Goal: Complete application form

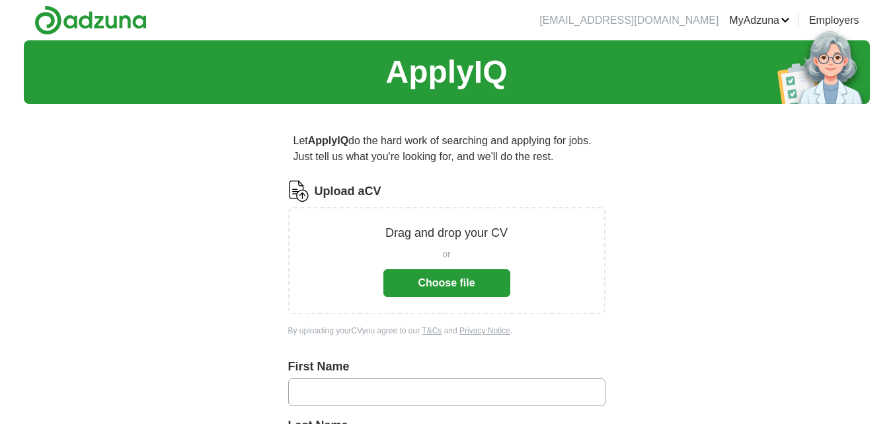
click at [432, 290] on button "Choose file" at bounding box center [447, 283] width 127 height 28
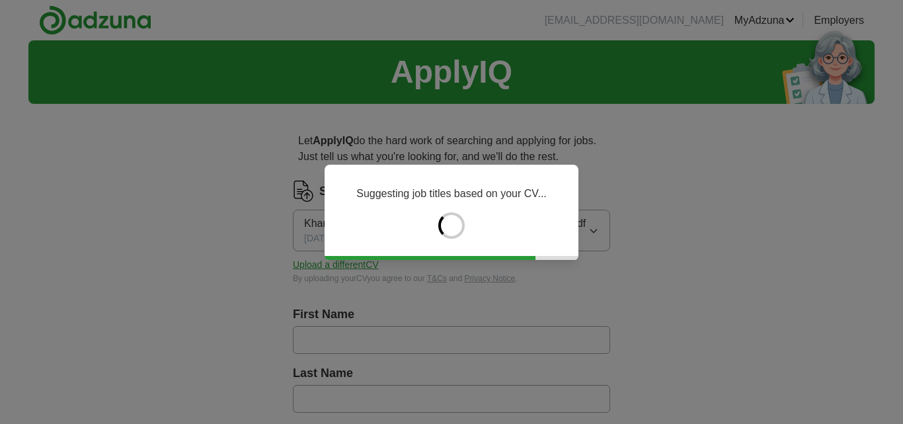
type input "********"
type input "***"
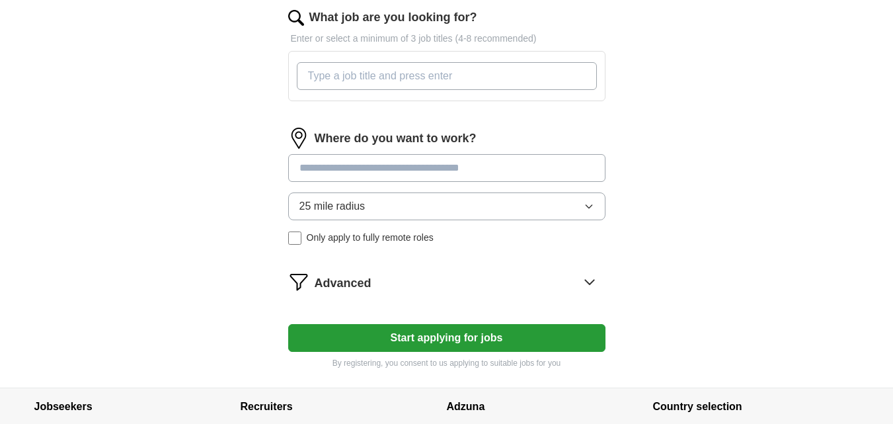
scroll to position [436, 0]
click at [369, 169] on input at bounding box center [446, 167] width 317 height 28
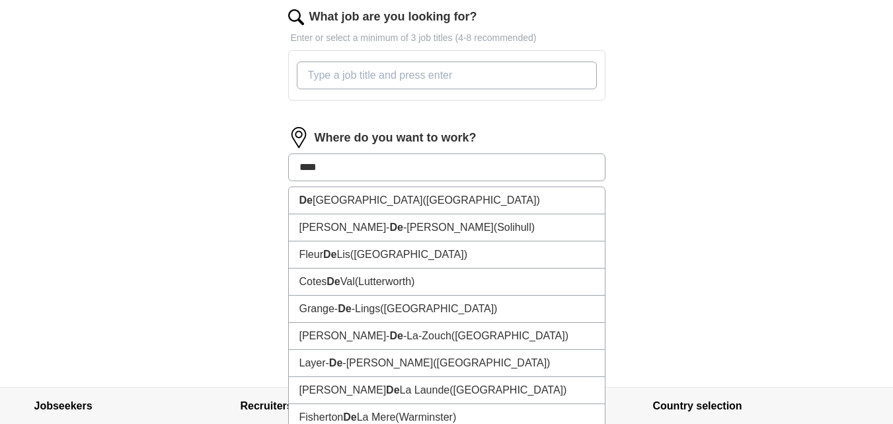
type input "*****"
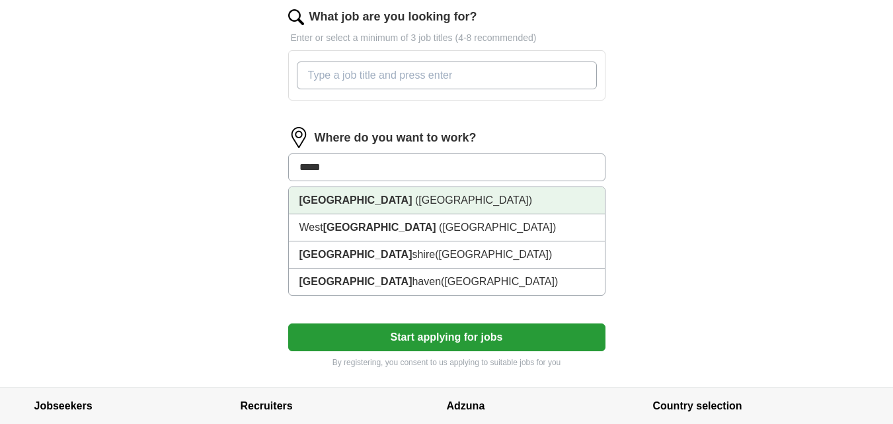
click at [415, 198] on span "([GEOGRAPHIC_DATA])" at bounding box center [473, 199] width 117 height 11
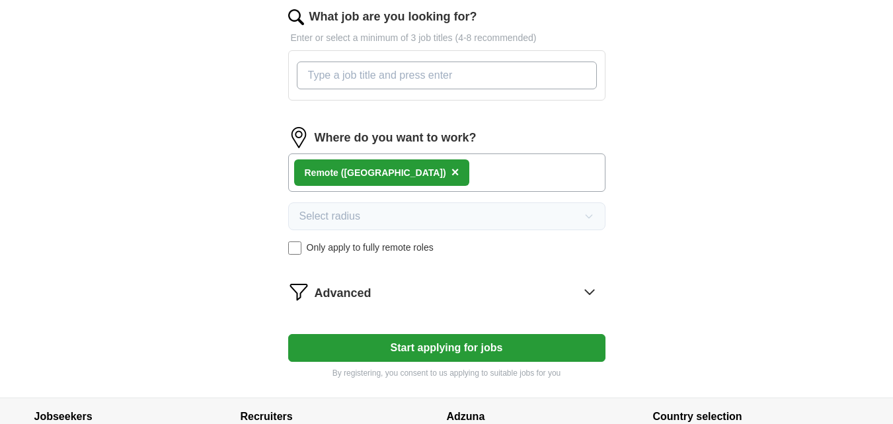
click at [405, 334] on button "Start applying for jobs" at bounding box center [446, 348] width 317 height 28
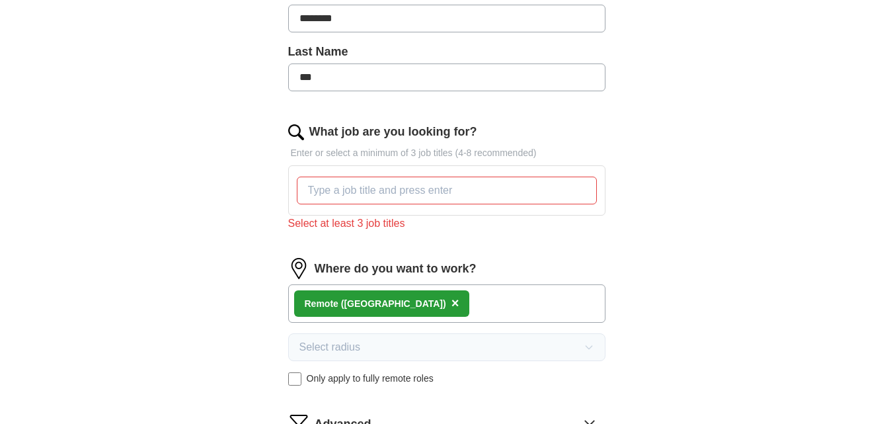
scroll to position [321, 0]
click at [335, 199] on input "What job are you looking for?" at bounding box center [447, 191] width 300 height 28
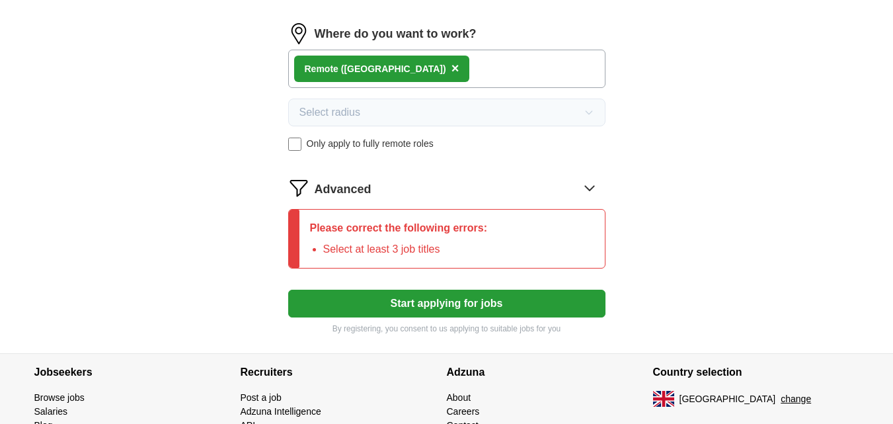
scroll to position [541, 0]
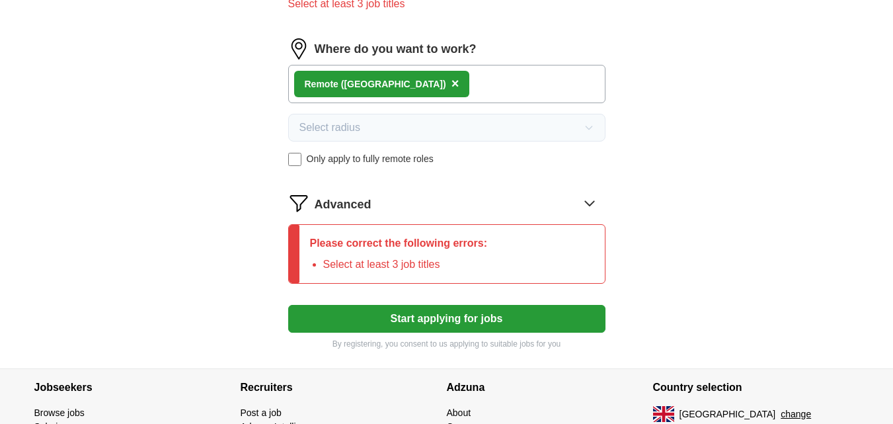
click at [430, 325] on button "Start applying for jobs" at bounding box center [446, 319] width 317 height 28
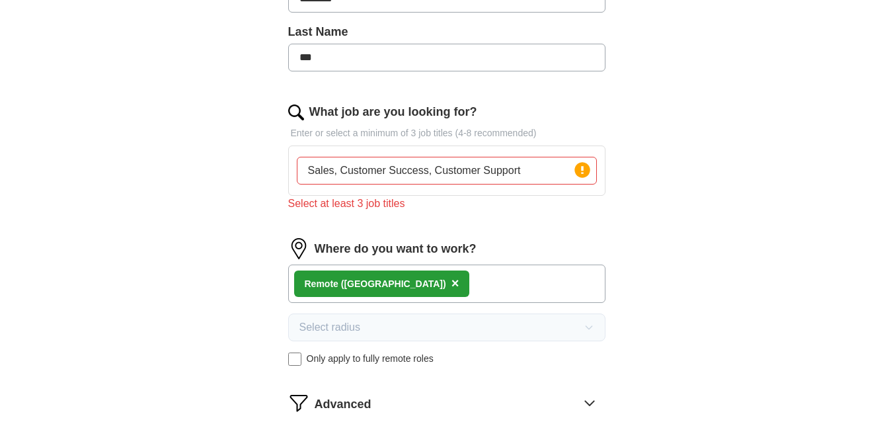
scroll to position [341, 0]
drag, startPoint x: 335, startPoint y: 171, endPoint x: 533, endPoint y: 163, distance: 197.9
click at [533, 163] on input "Sales, Customer Success, Customer Support" at bounding box center [447, 171] width 300 height 28
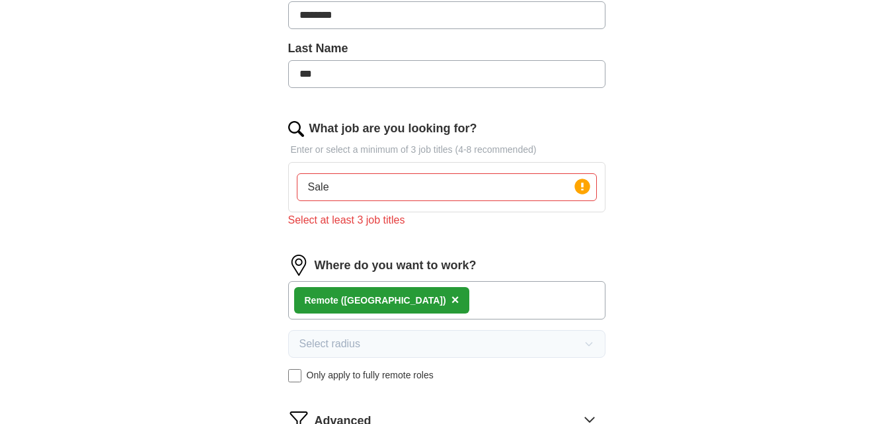
scroll to position [324, 0]
click at [526, 191] on input "Sales representative, a" at bounding box center [447, 188] width 300 height 28
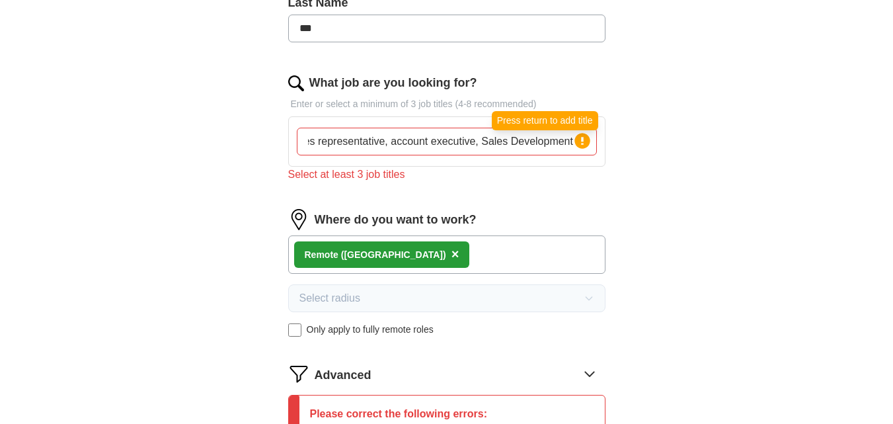
scroll to position [0, 0]
click at [579, 142] on circle at bounding box center [582, 140] width 15 height 15
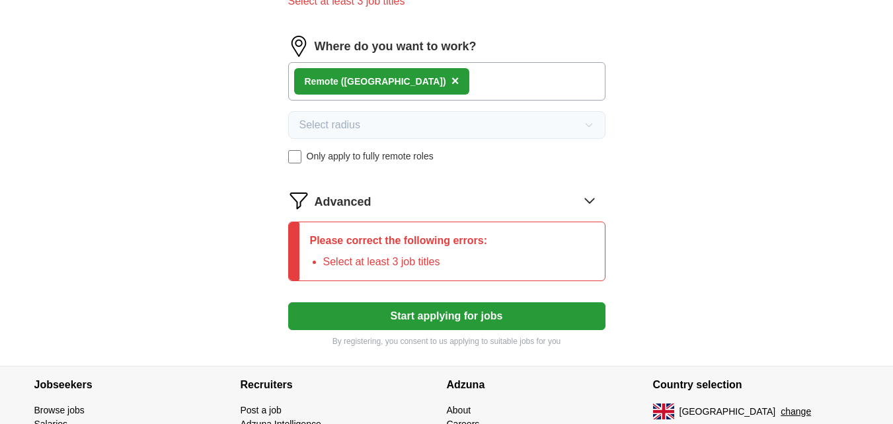
scroll to position [544, 0]
click at [586, 200] on icon at bounding box center [589, 199] width 21 height 21
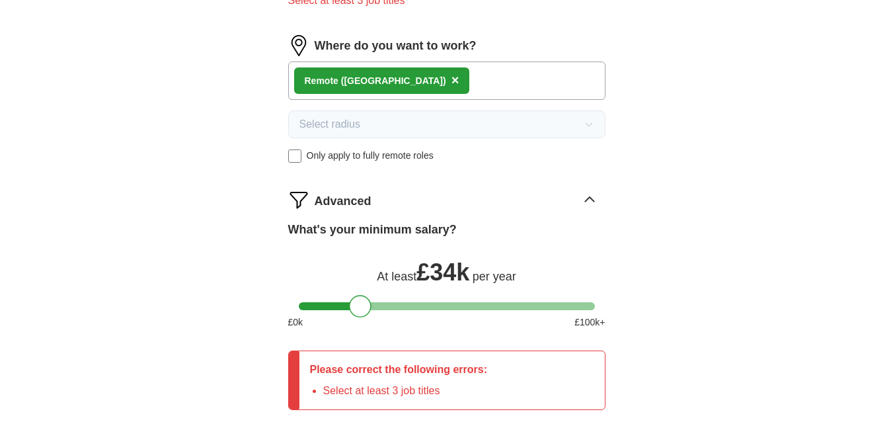
drag, startPoint x: 308, startPoint y: 310, endPoint x: 358, endPoint y: 311, distance: 50.3
click at [358, 311] on div at bounding box center [360, 306] width 22 height 22
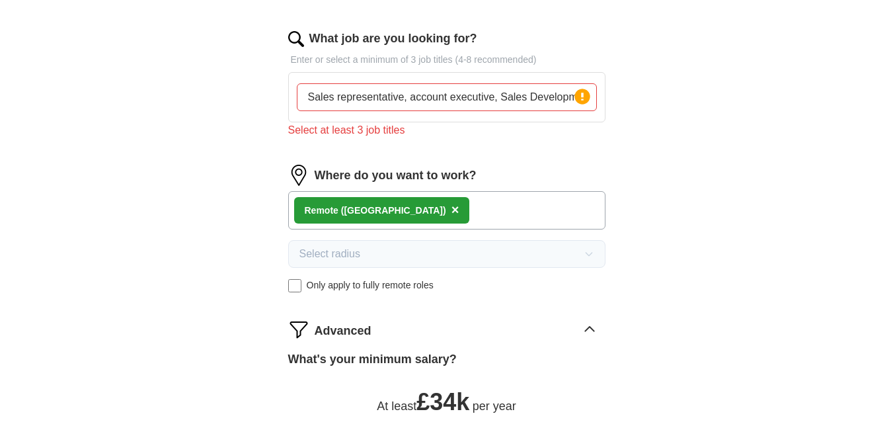
click at [694, 294] on div "ApplyIQ Let ApplyIQ do the hard work of searching and applying for jobs. Just t…" at bounding box center [447, 125] width 847 height 999
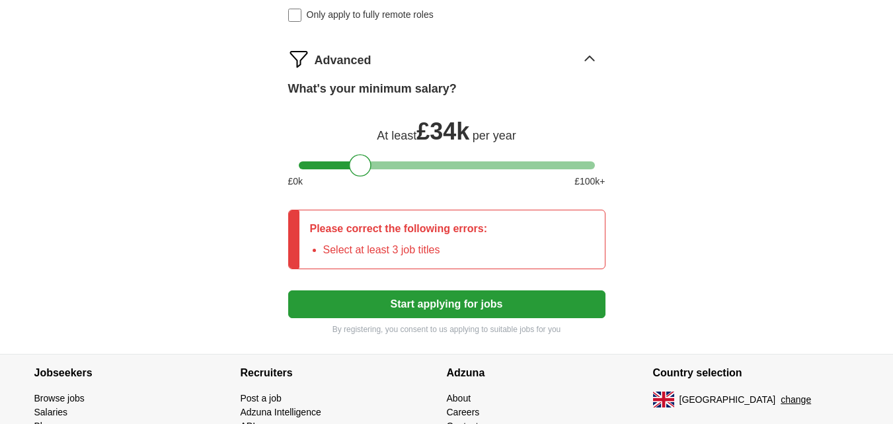
scroll to position [710, 0]
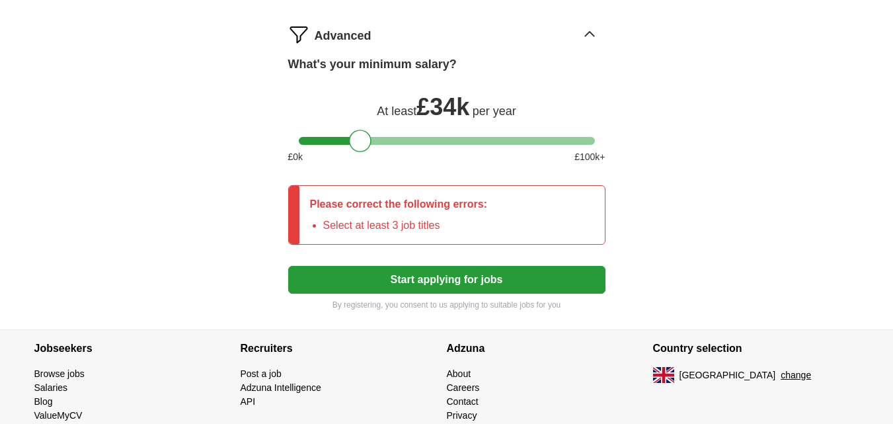
click at [497, 274] on button "Start applying for jobs" at bounding box center [446, 280] width 317 height 28
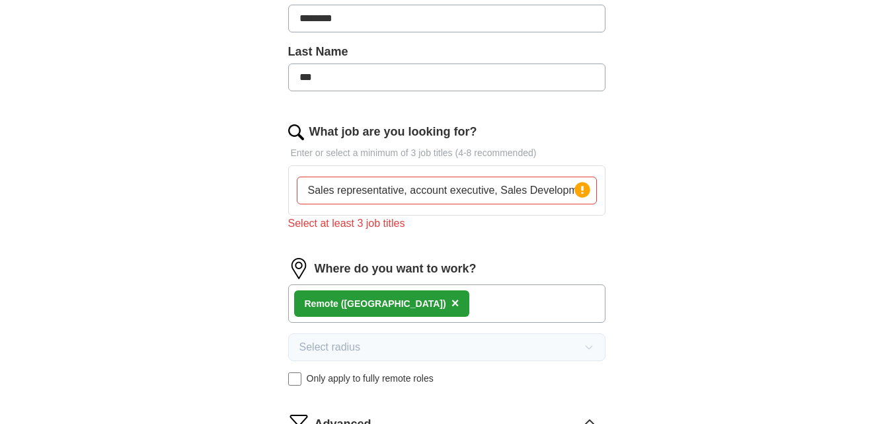
scroll to position [311, 0]
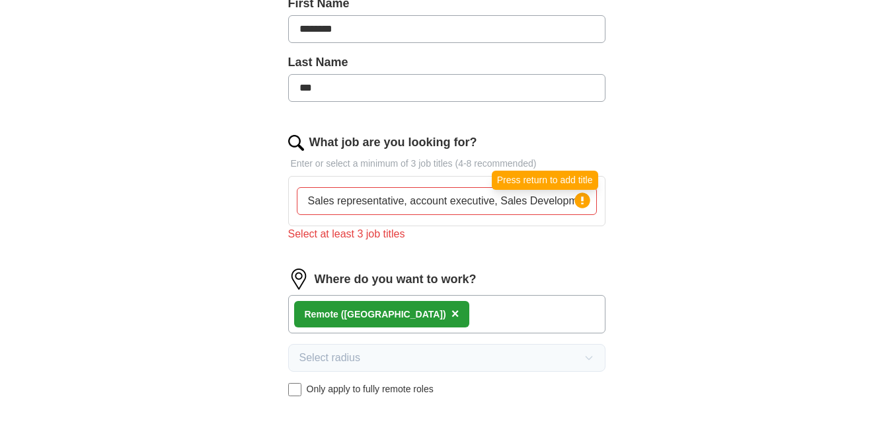
click at [581, 198] on circle at bounding box center [582, 199] width 15 height 15
click at [531, 206] on input "Sales representative, account executive, Sales Development re" at bounding box center [447, 201] width 300 height 28
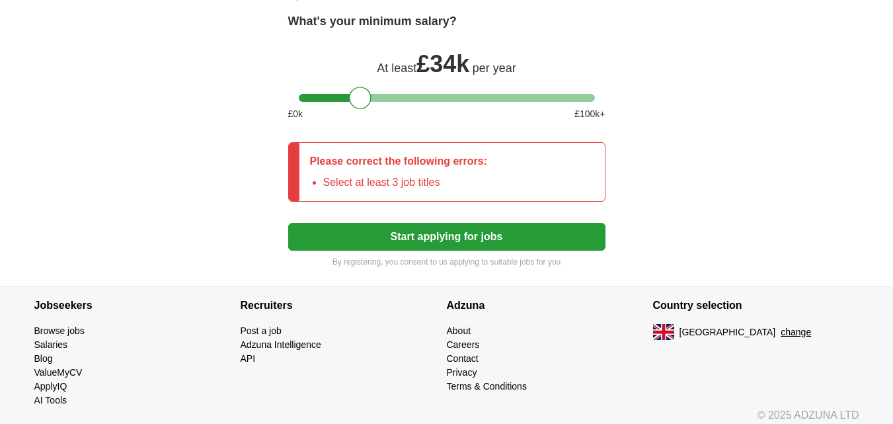
scroll to position [755, 0]
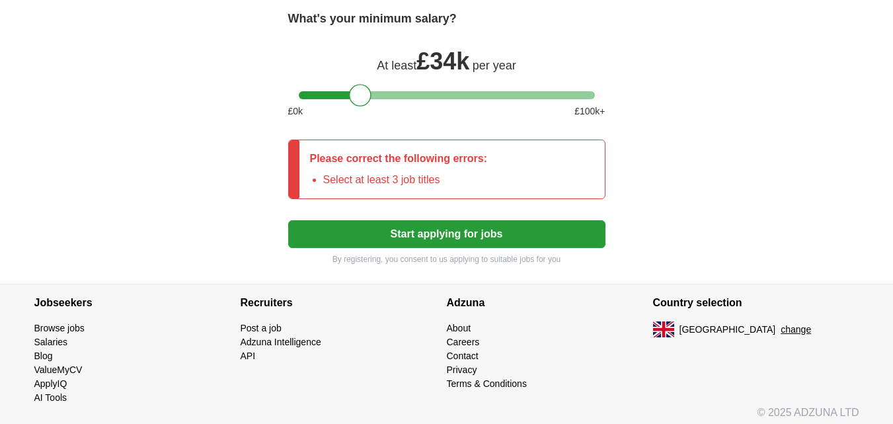
type input "Sales representative, account executive, Sales Development representative, cust…"
click at [435, 229] on button "Start applying for jobs" at bounding box center [446, 234] width 317 height 28
